Goal: Task Accomplishment & Management: Manage account settings

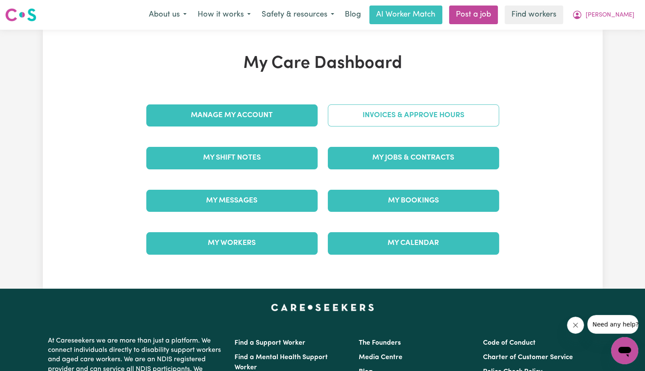
click at [417, 115] on link "Invoices & Approve Hours" at bounding box center [413, 115] width 171 height 22
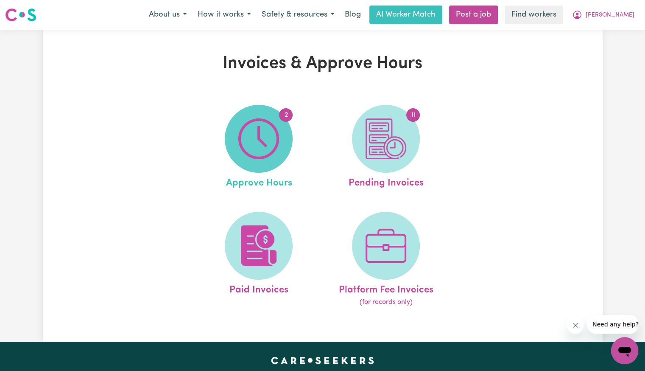
click at [261, 135] on img at bounding box center [258, 138] width 41 height 41
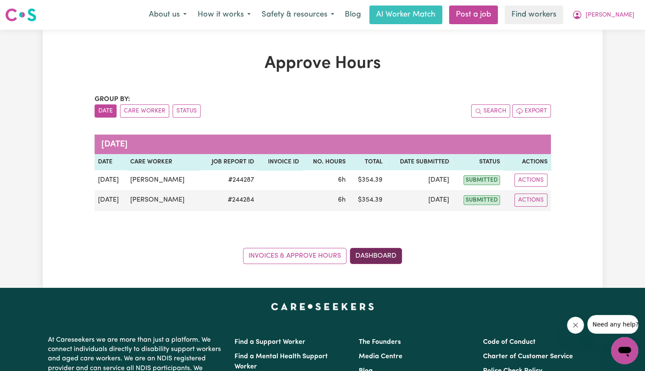
click at [370, 255] on link "Dashboard" at bounding box center [376, 256] width 52 height 16
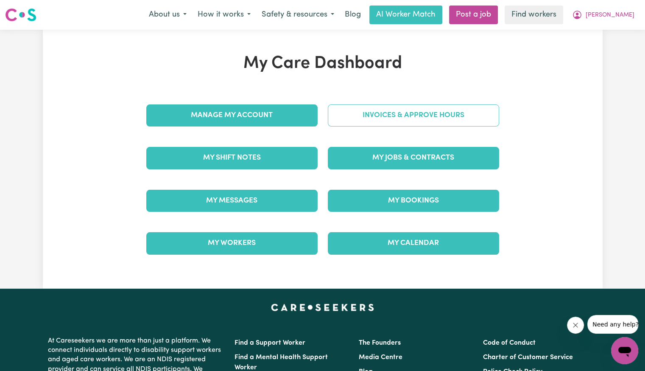
click at [400, 120] on link "Invoices & Approve Hours" at bounding box center [413, 115] width 171 height 22
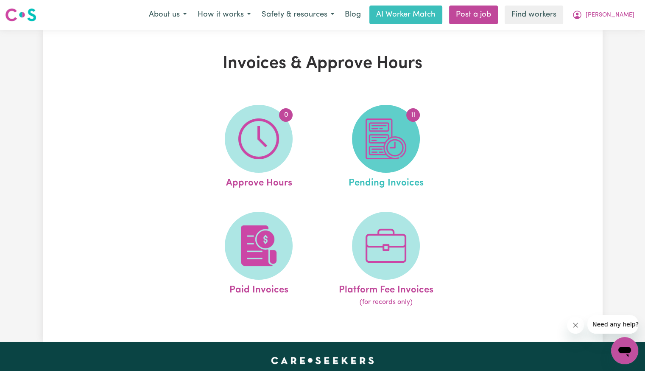
click at [393, 134] on img at bounding box center [386, 138] width 41 height 41
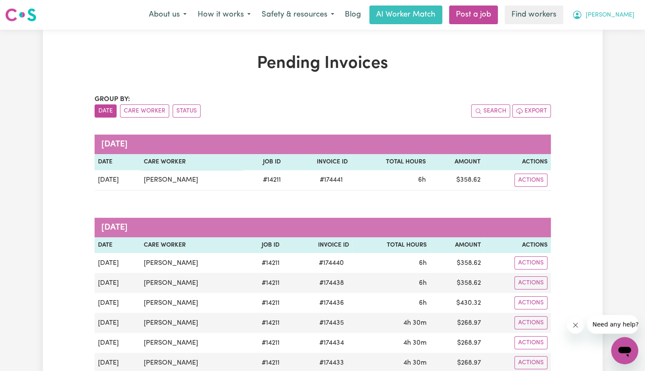
click at [632, 13] on span "[PERSON_NAME]" at bounding box center [610, 15] width 49 height 9
click at [607, 35] on link "My Dashboard" at bounding box center [606, 33] width 67 height 16
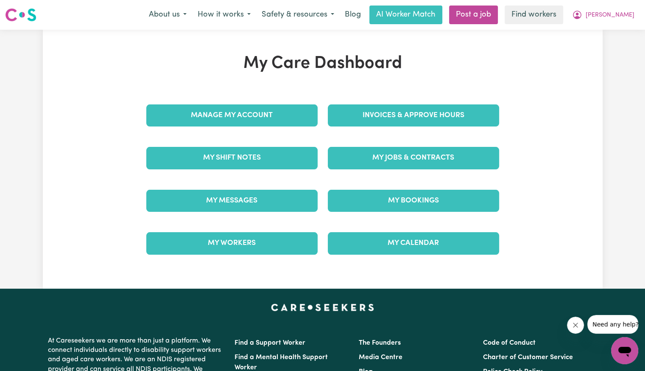
click at [430, 98] on div "Invoices & Approve Hours" at bounding box center [414, 115] width 182 height 42
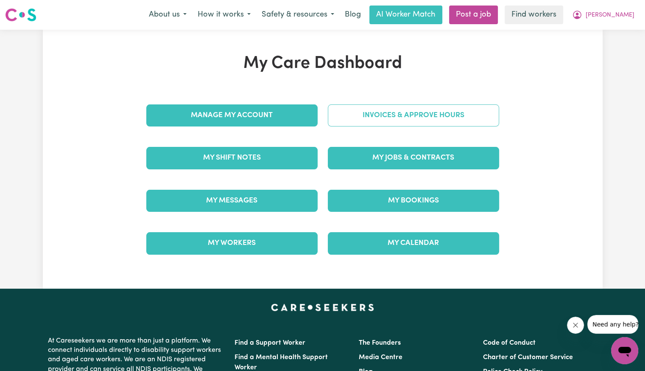
click at [423, 112] on link "Invoices & Approve Hours" at bounding box center [413, 115] width 171 height 22
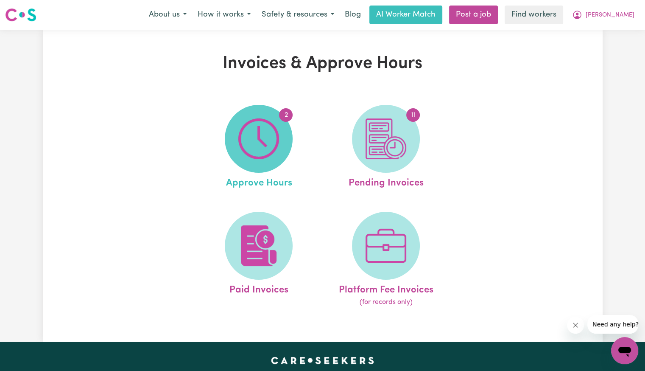
click at [270, 149] on img at bounding box center [258, 138] width 41 height 41
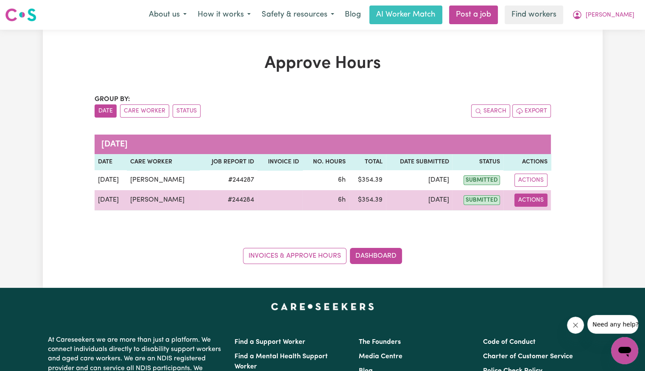
click at [537, 199] on button "Actions" at bounding box center [531, 199] width 33 height 13
click at [541, 211] on link "View Job Report" at bounding box center [553, 219] width 73 height 17
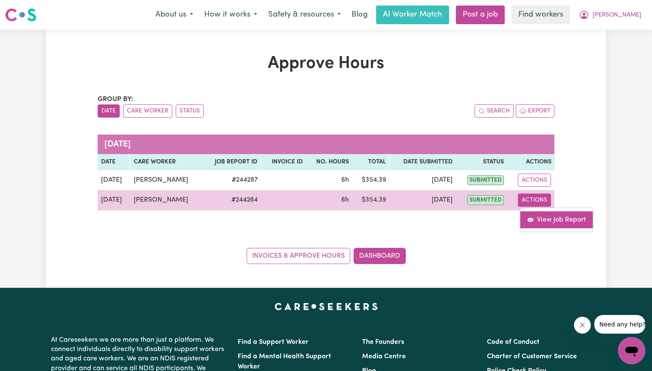
select select "pm"
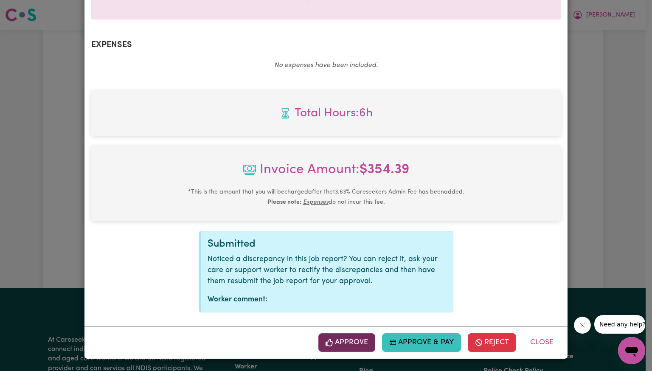
click at [344, 339] on button "Approve" at bounding box center [346, 342] width 57 height 19
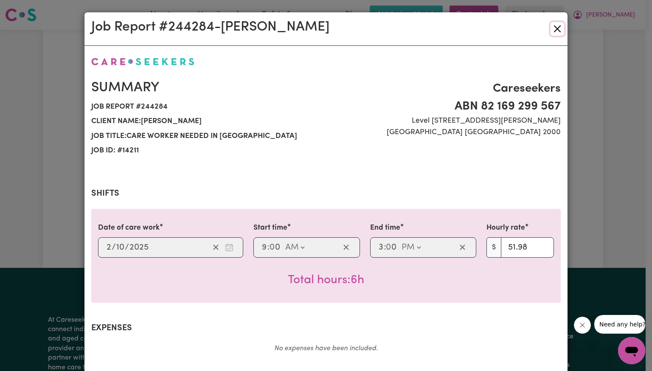
drag, startPoint x: 552, startPoint y: 31, endPoint x: 536, endPoint y: 58, distance: 31.6
click at [552, 31] on button "Close" at bounding box center [557, 29] width 14 height 14
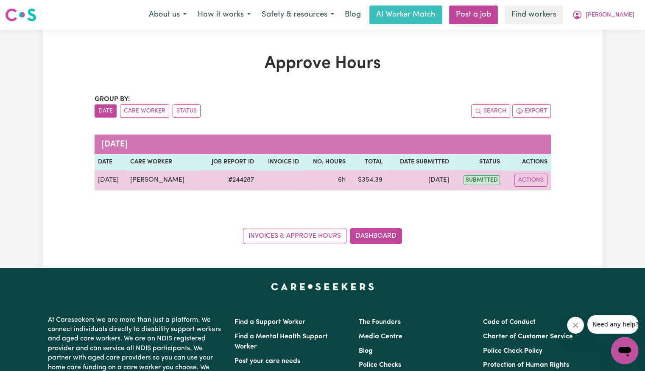
drag, startPoint x: 534, startPoint y: 182, endPoint x: 533, endPoint y: 186, distance: 4.7
click at [533, 182] on button "Actions" at bounding box center [531, 179] width 33 height 13
click at [537, 201] on link "View Job Report" at bounding box center [553, 199] width 73 height 17
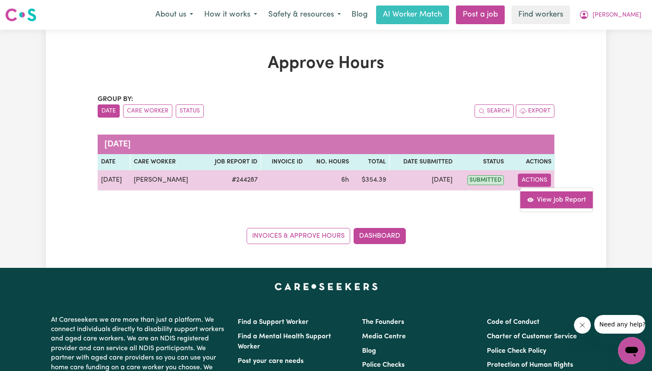
select select "pm"
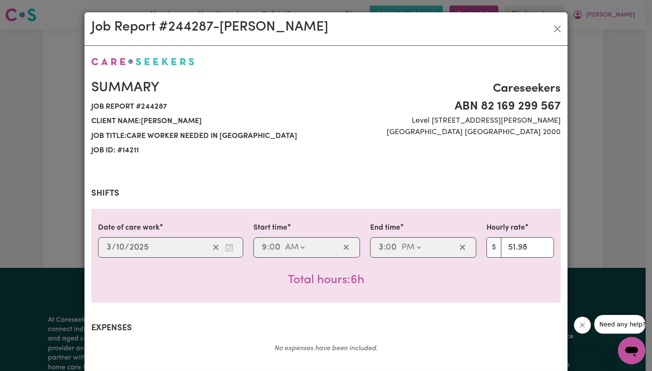
scroll to position [255, 0]
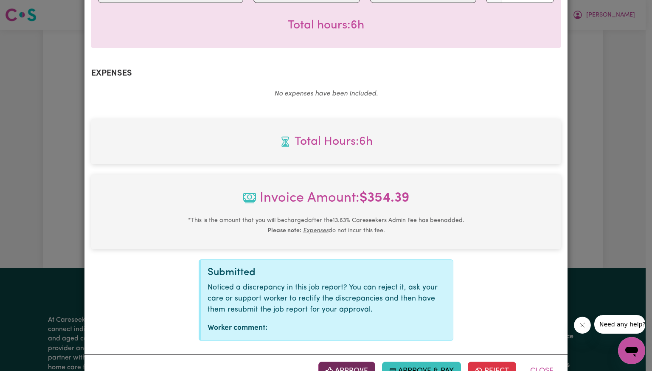
click at [333, 362] on button "Approve" at bounding box center [346, 370] width 57 height 19
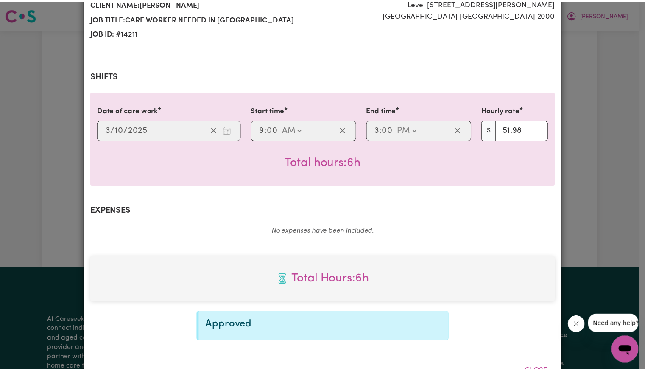
scroll to position [146, 0]
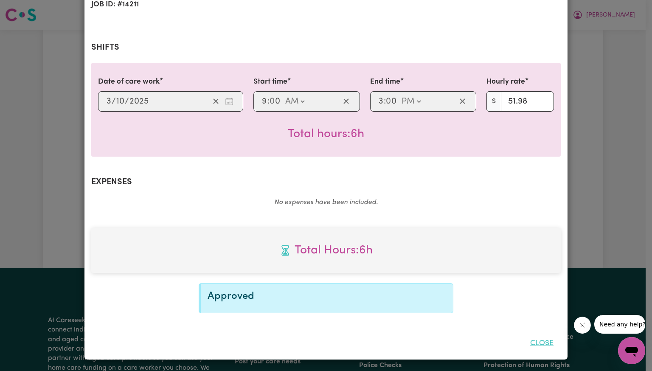
click at [535, 344] on button "Close" at bounding box center [542, 343] width 38 height 19
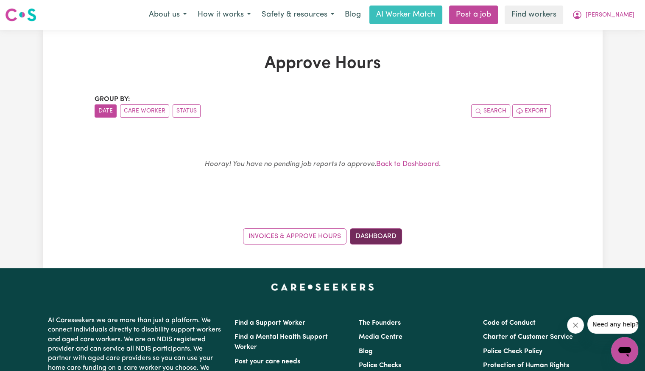
click at [378, 238] on link "Dashboard" at bounding box center [376, 236] width 52 height 16
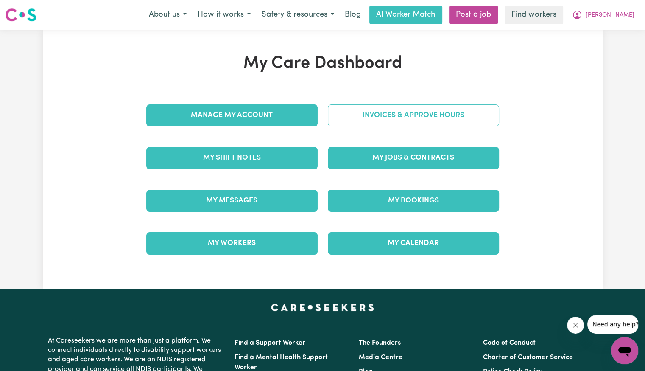
click at [386, 113] on link "Invoices & Approve Hours" at bounding box center [413, 115] width 171 height 22
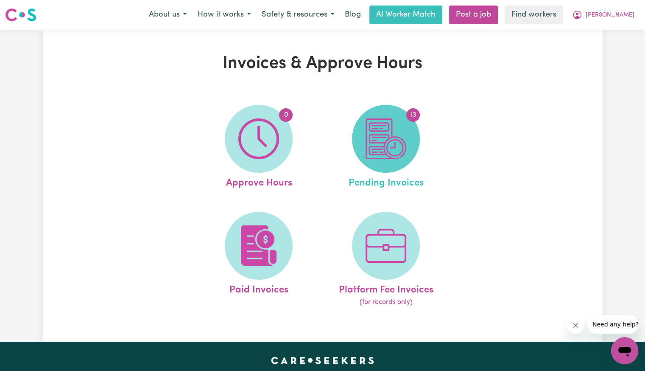
click at [375, 138] on img at bounding box center [386, 138] width 41 height 41
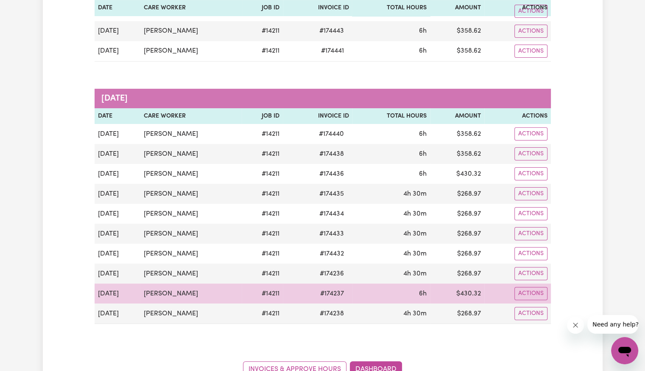
scroll to position [170, 0]
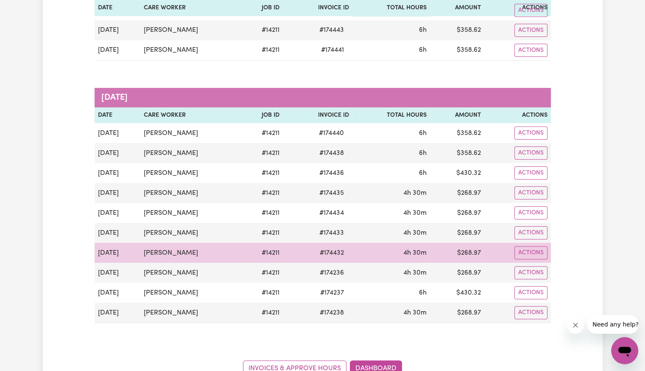
click at [327, 250] on span "# 174432" at bounding box center [332, 253] width 34 height 10
click at [327, 255] on span "# 174432" at bounding box center [332, 253] width 34 height 10
click at [326, 255] on span "# 174432" at bounding box center [332, 253] width 34 height 10
click at [325, 254] on span "# 174432" at bounding box center [332, 253] width 34 height 10
click at [325, 251] on span "# 174432" at bounding box center [332, 253] width 34 height 10
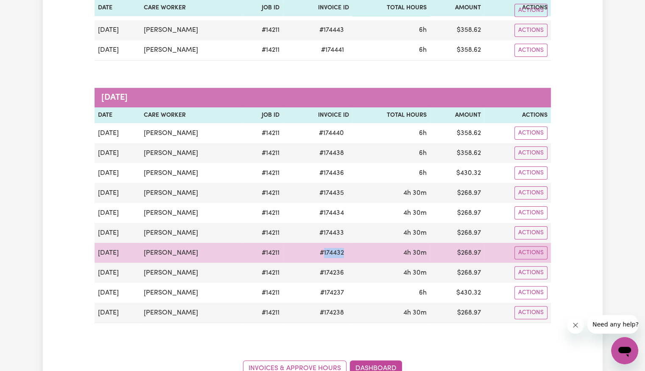
click at [325, 251] on span "# 174432" at bounding box center [332, 253] width 34 height 10
copy span "174432"
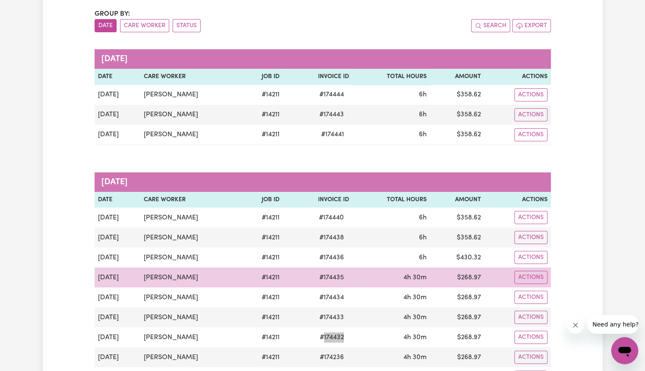
scroll to position [0, 0]
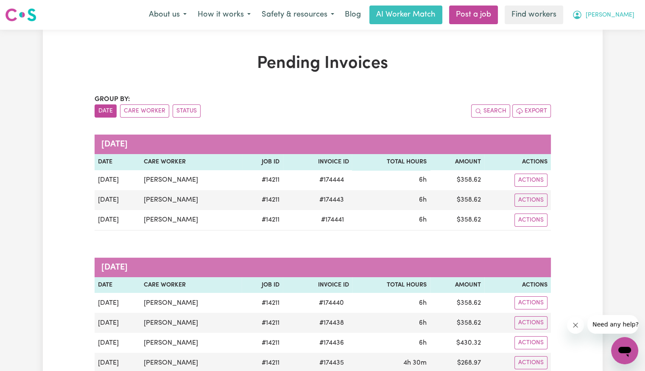
click at [620, 16] on span "[PERSON_NAME]" at bounding box center [610, 15] width 49 height 9
click at [602, 50] on link "Logout" at bounding box center [606, 49] width 67 height 16
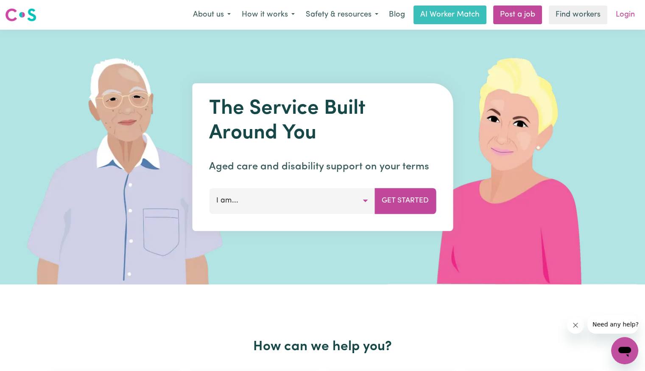
click at [627, 17] on link "Login" at bounding box center [625, 15] width 29 height 19
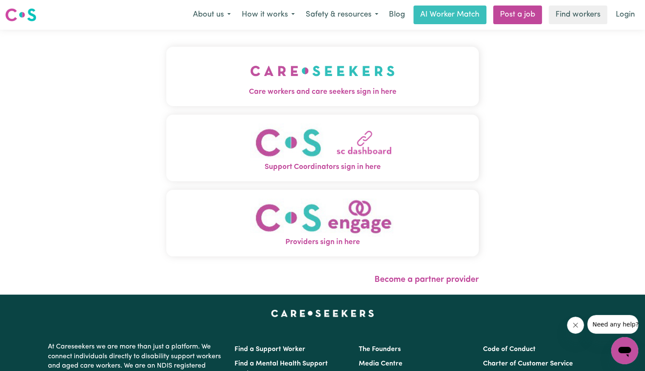
click at [250, 63] on img "Care workers and care seekers sign in here" at bounding box center [322, 70] width 145 height 31
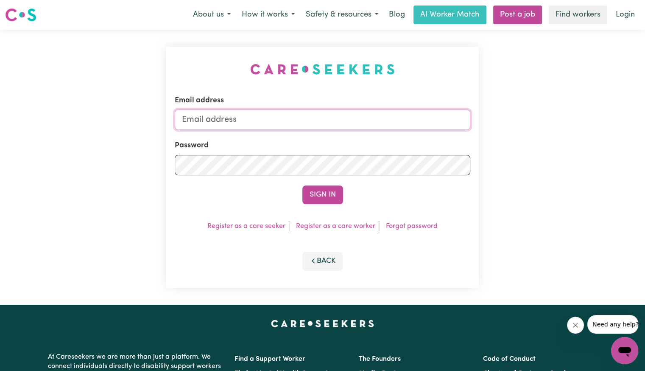
click at [271, 118] on input "Email address" at bounding box center [323, 119] width 296 height 20
drag, startPoint x: 228, startPoint y: 119, endPoint x: 563, endPoint y: 136, distance: 335.5
click at [563, 136] on div "Email address [EMAIL_ADDRESS][DOMAIN_NAME] Password Sign In Register as a care …" at bounding box center [322, 167] width 645 height 275
type input "[EMAIL_ADDRESS][DOMAIN_NAME]"
click at [302, 185] on button "Sign In" at bounding box center [322, 194] width 41 height 19
